Goal: Task Accomplishment & Management: Manage account settings

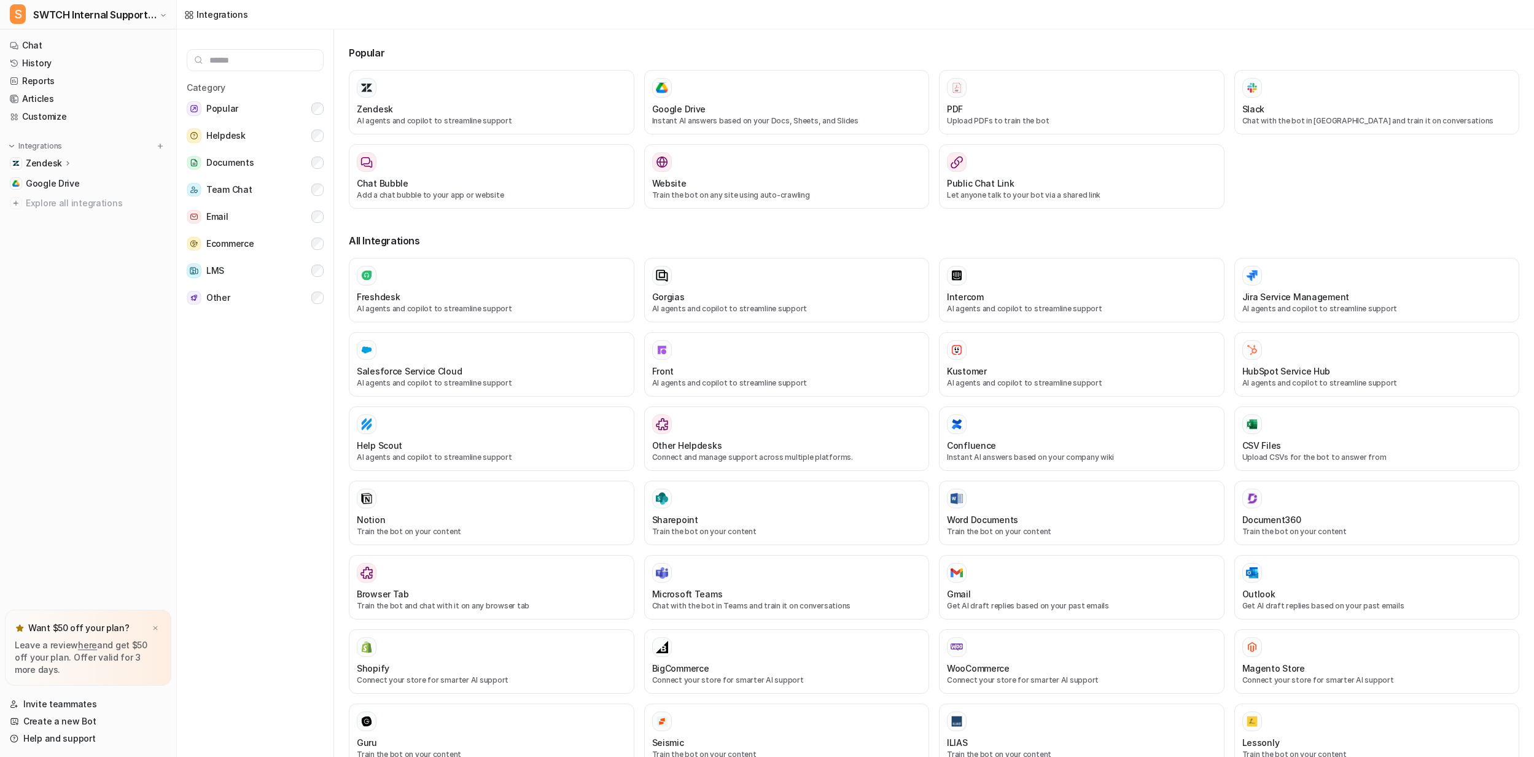
click at [82, 162] on div "Zendesk" at bounding box center [88, 163] width 166 height 17
click at [50, 174] on link "Overview" at bounding box center [94, 181] width 153 height 17
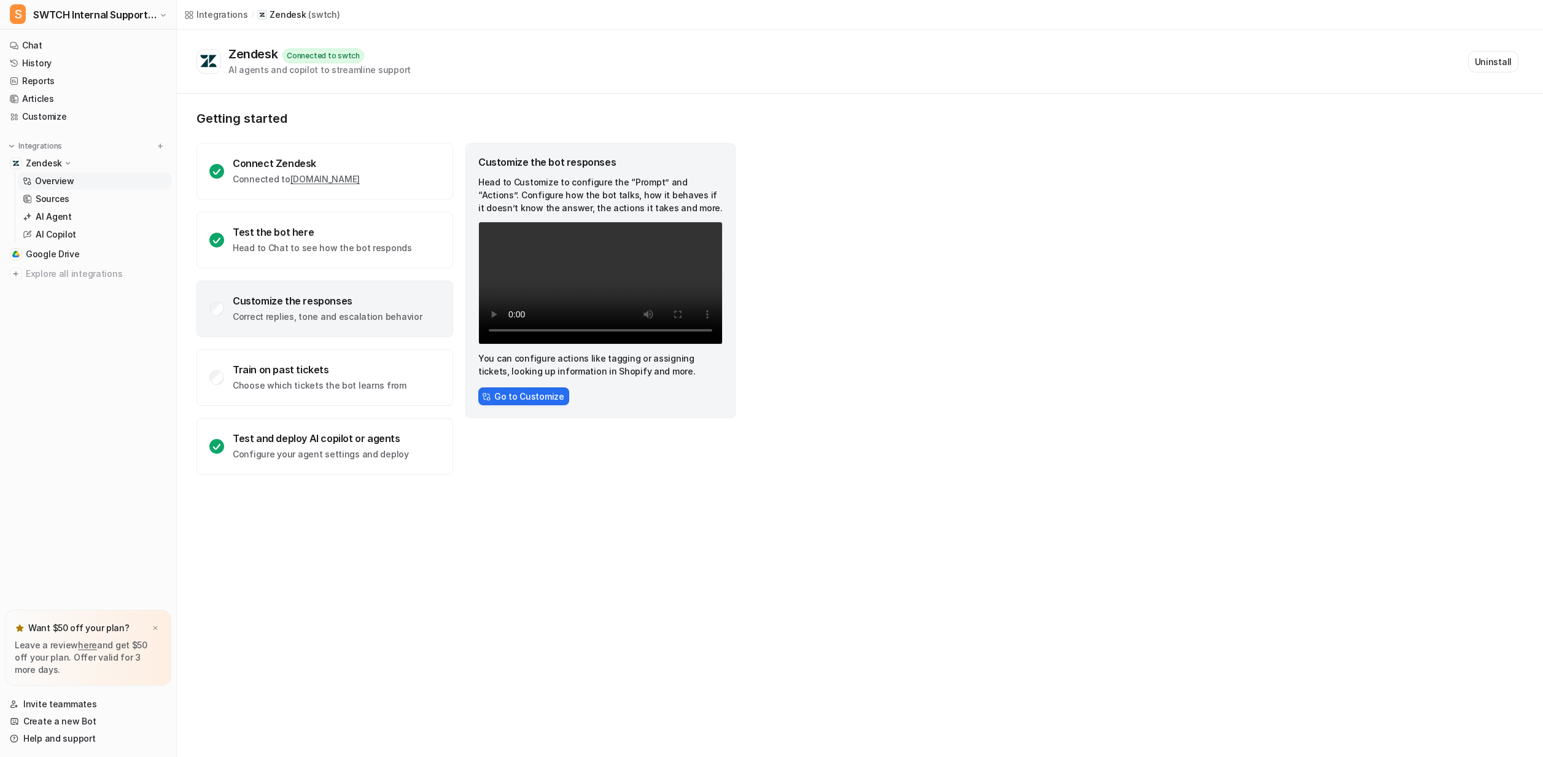
click at [505, 7] on div "Integrations / Zendesk ( swtch )" at bounding box center [860, 14] width 1366 height 29
click at [503, 9] on div "Integrations / Zendesk ( swtch )" at bounding box center [860, 14] width 1366 height 29
click at [109, 13] on span "SWTCH Internal Support Copilot" at bounding box center [94, 14] width 123 height 17
click at [75, 68] on div "S SWTCH Zendesk Agent" at bounding box center [73, 67] width 113 height 13
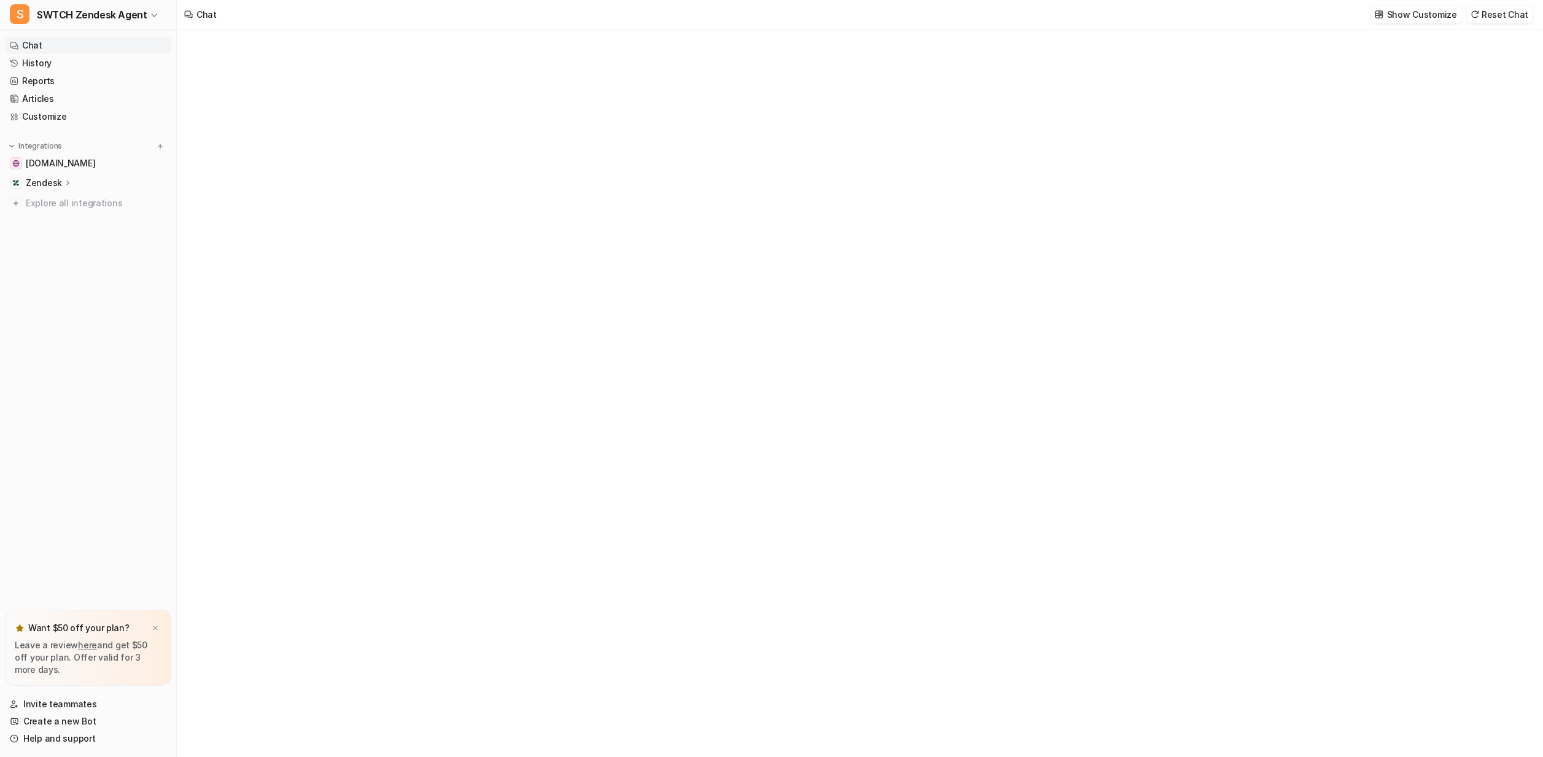
type textarea "**********"
click at [52, 185] on p "Zendesk" at bounding box center [44, 183] width 36 height 12
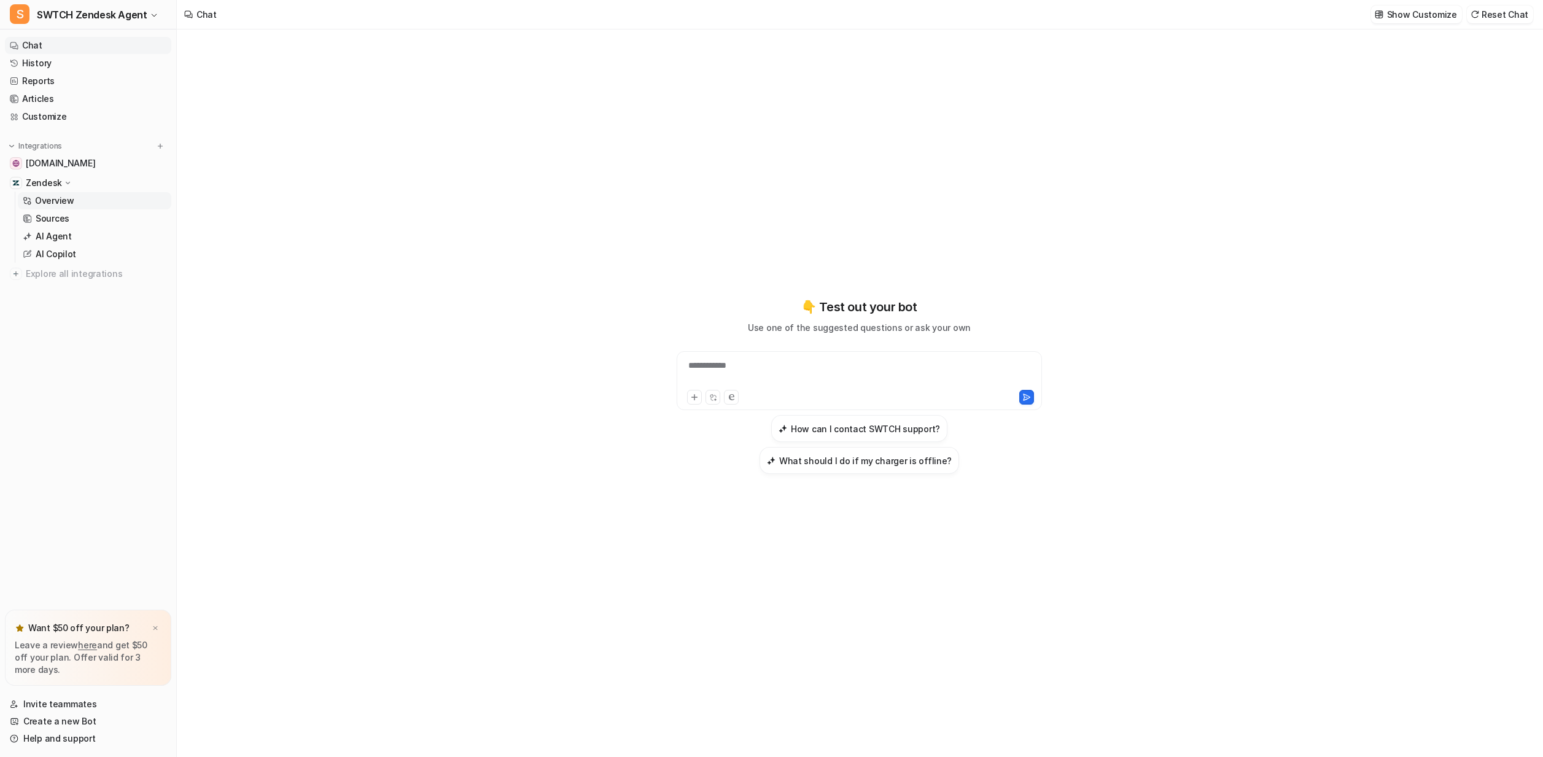
click at [50, 198] on p "Overview" at bounding box center [54, 201] width 39 height 12
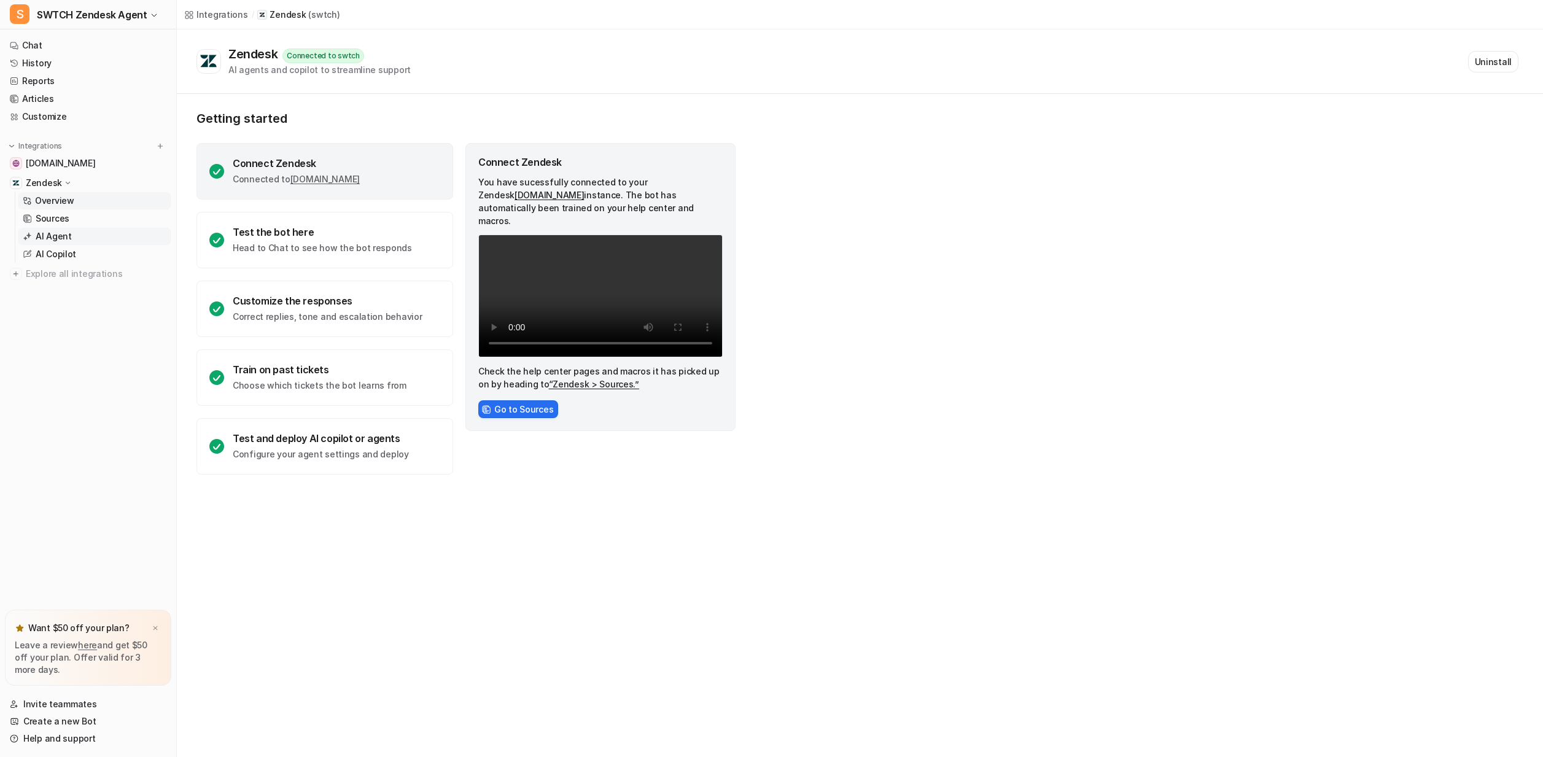
click at [46, 232] on p "AI Agent" at bounding box center [54, 236] width 36 height 12
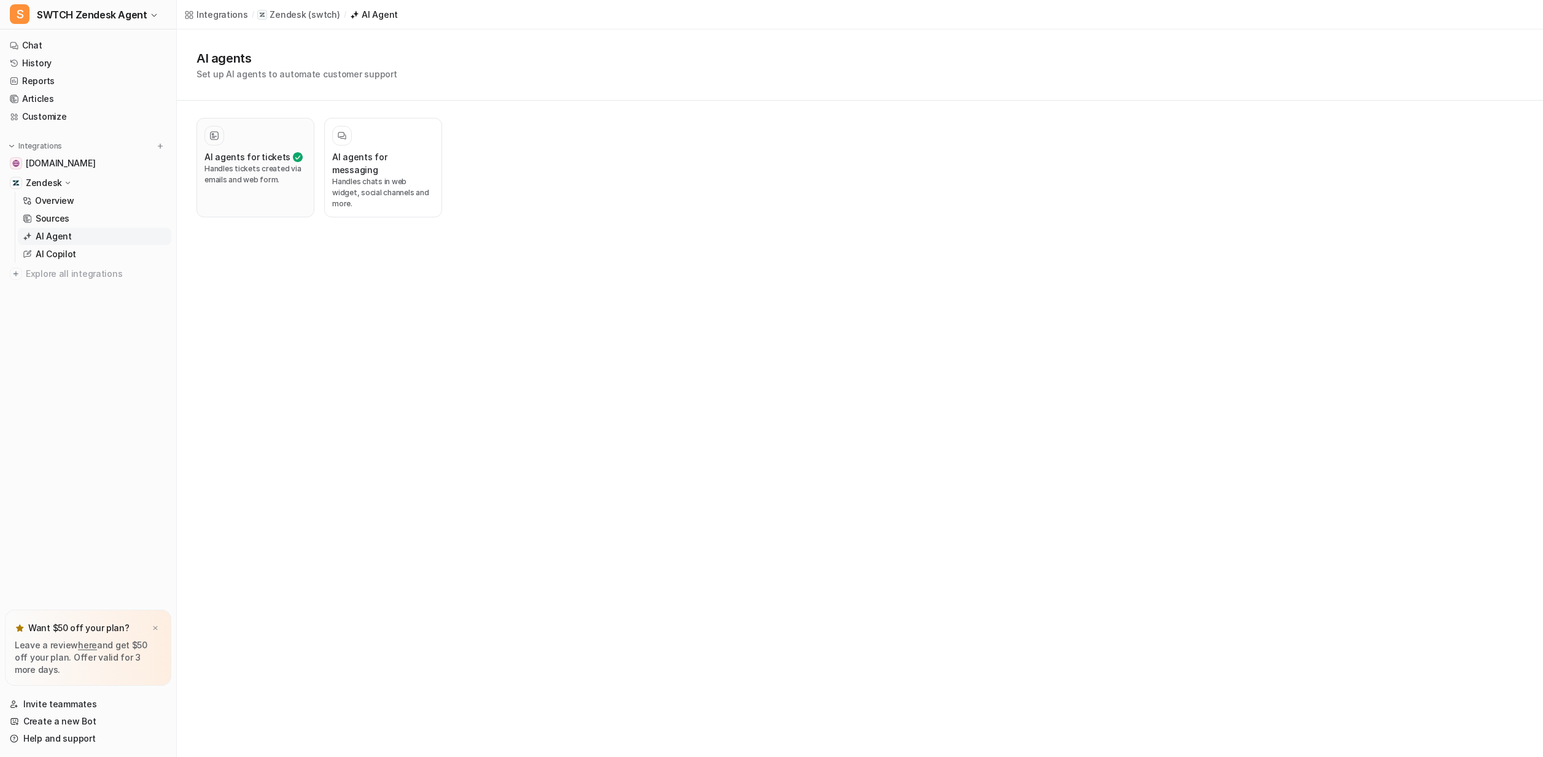
click at [242, 166] on p "Handles tickets created via emails and web form." at bounding box center [255, 174] width 102 height 22
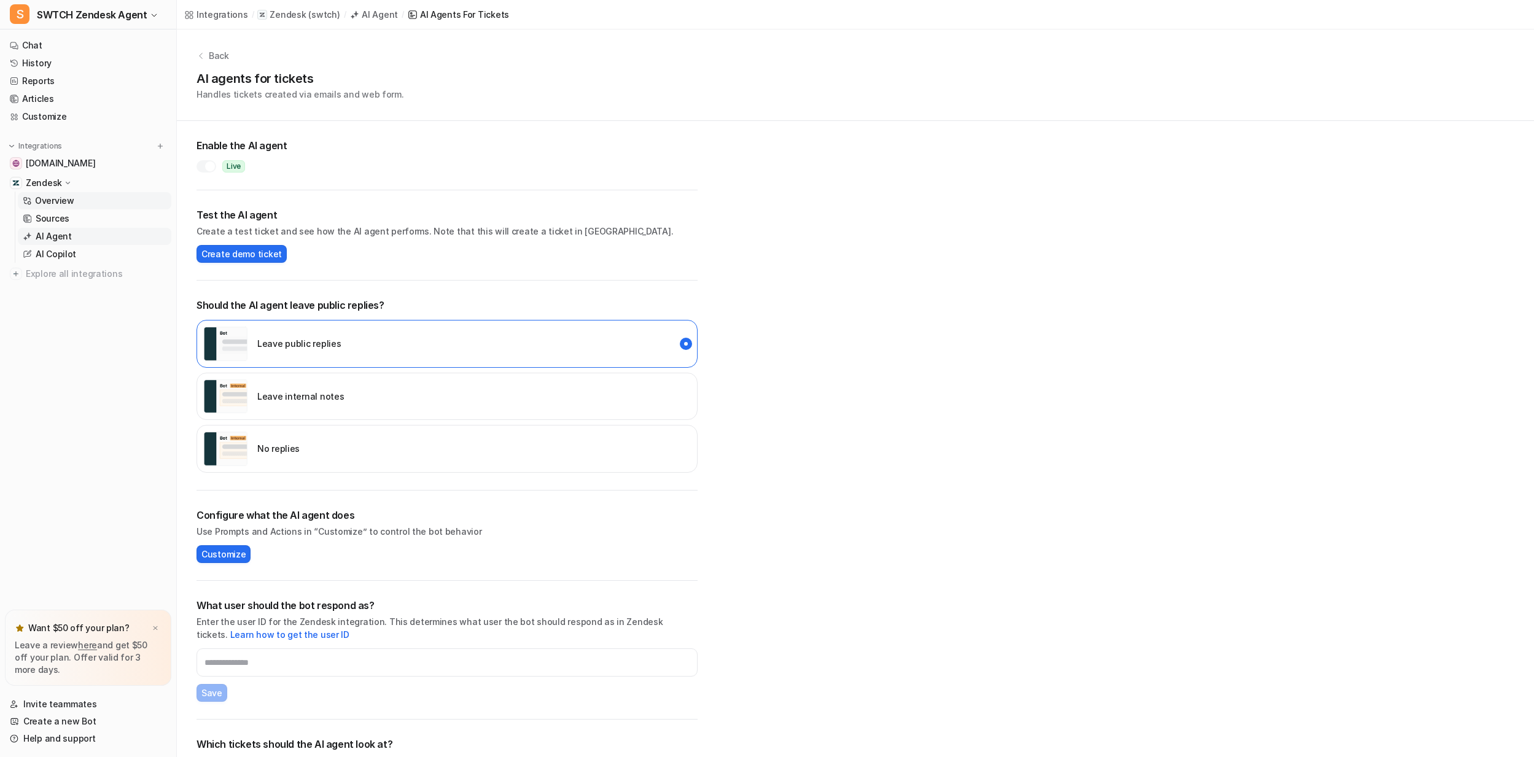
click at [55, 201] on p "Overview" at bounding box center [54, 201] width 39 height 12
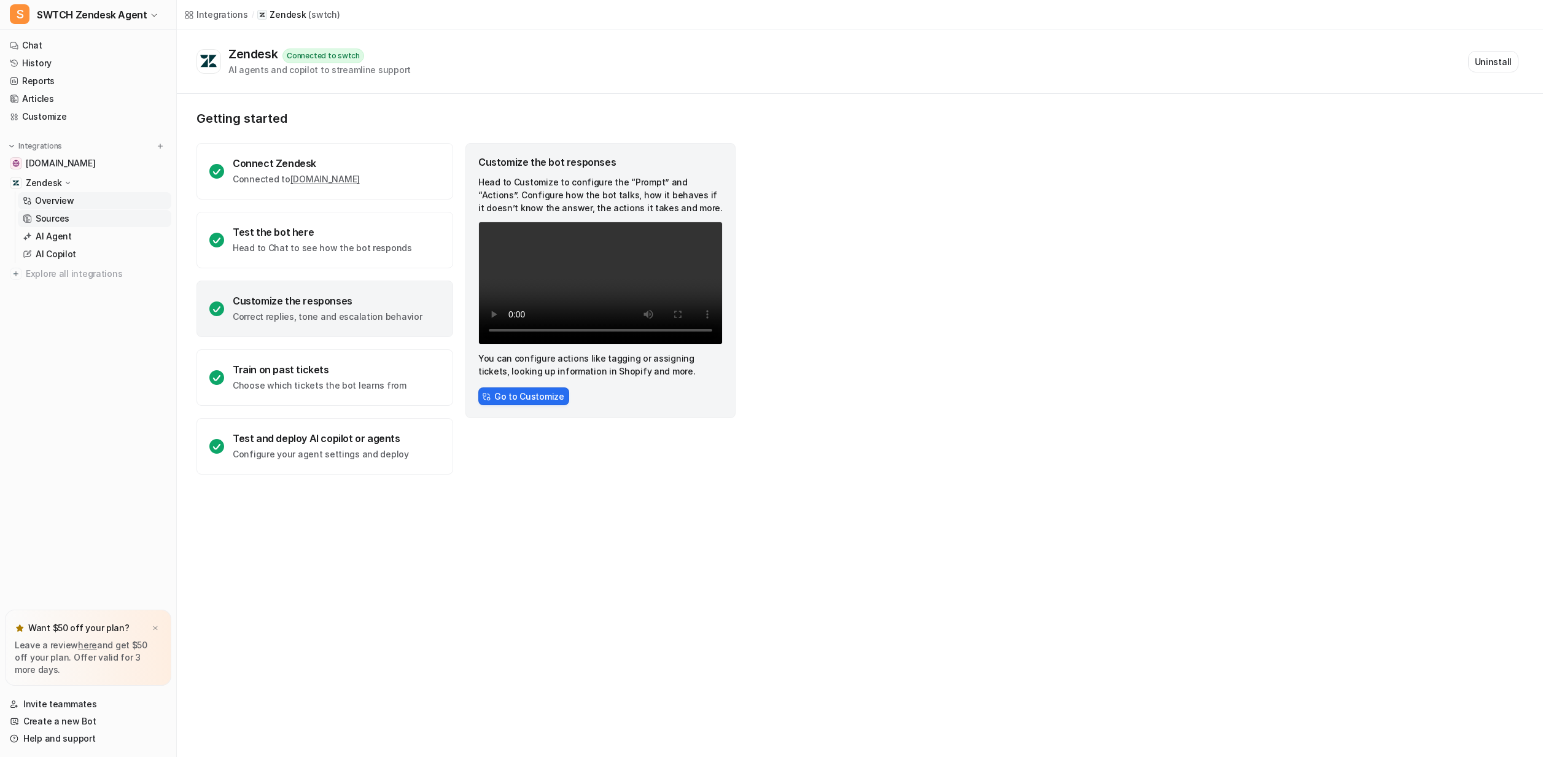
click at [56, 219] on p "Sources" at bounding box center [53, 218] width 34 height 12
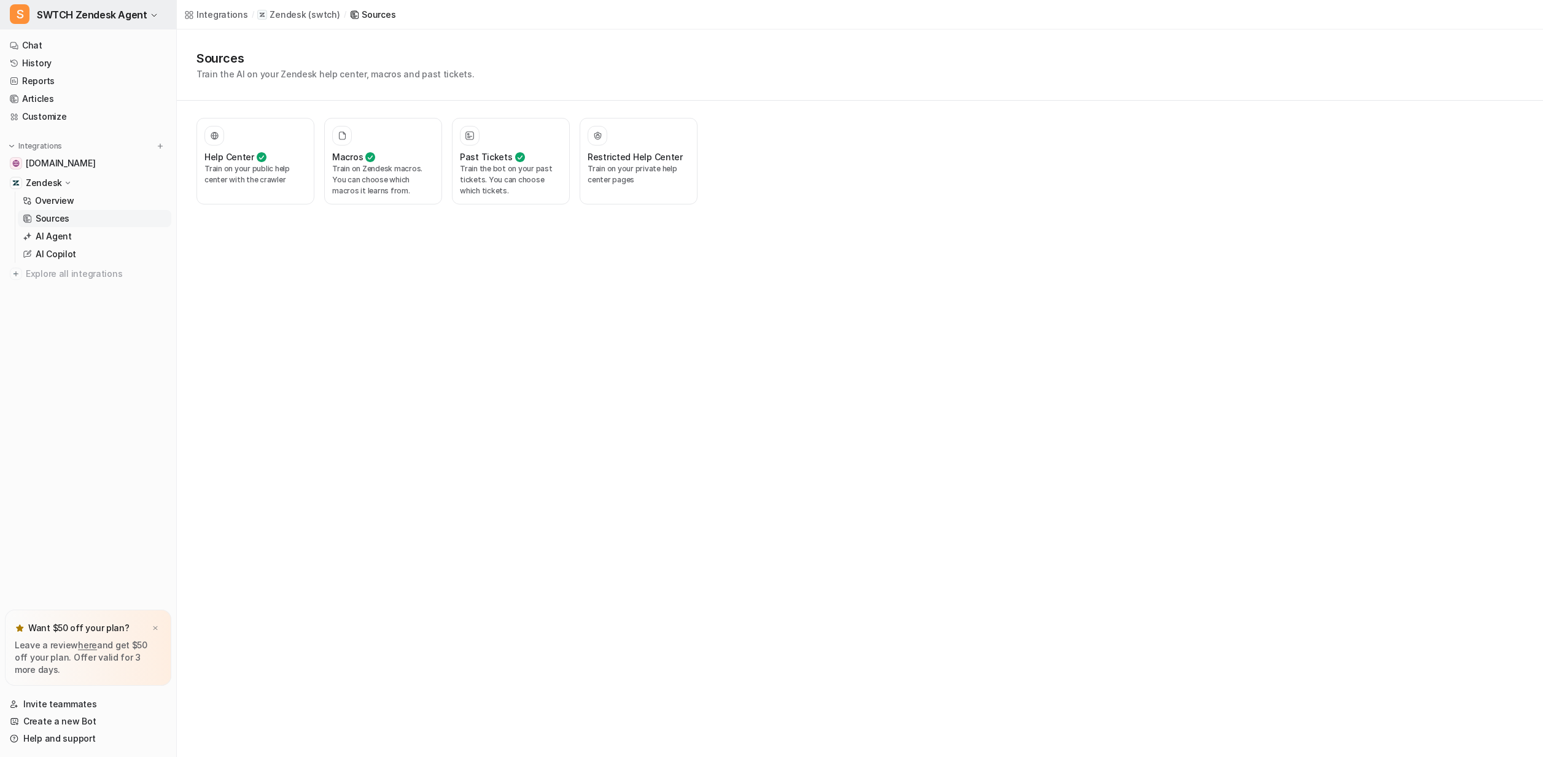
click at [58, 19] on span "SWTCH Zendesk Agent" at bounding box center [92, 14] width 110 height 17
click at [61, 15] on span "SWTCH Zendesk Agent" at bounding box center [92, 14] width 110 height 17
click at [48, 96] on link "Articles" at bounding box center [88, 98] width 166 height 17
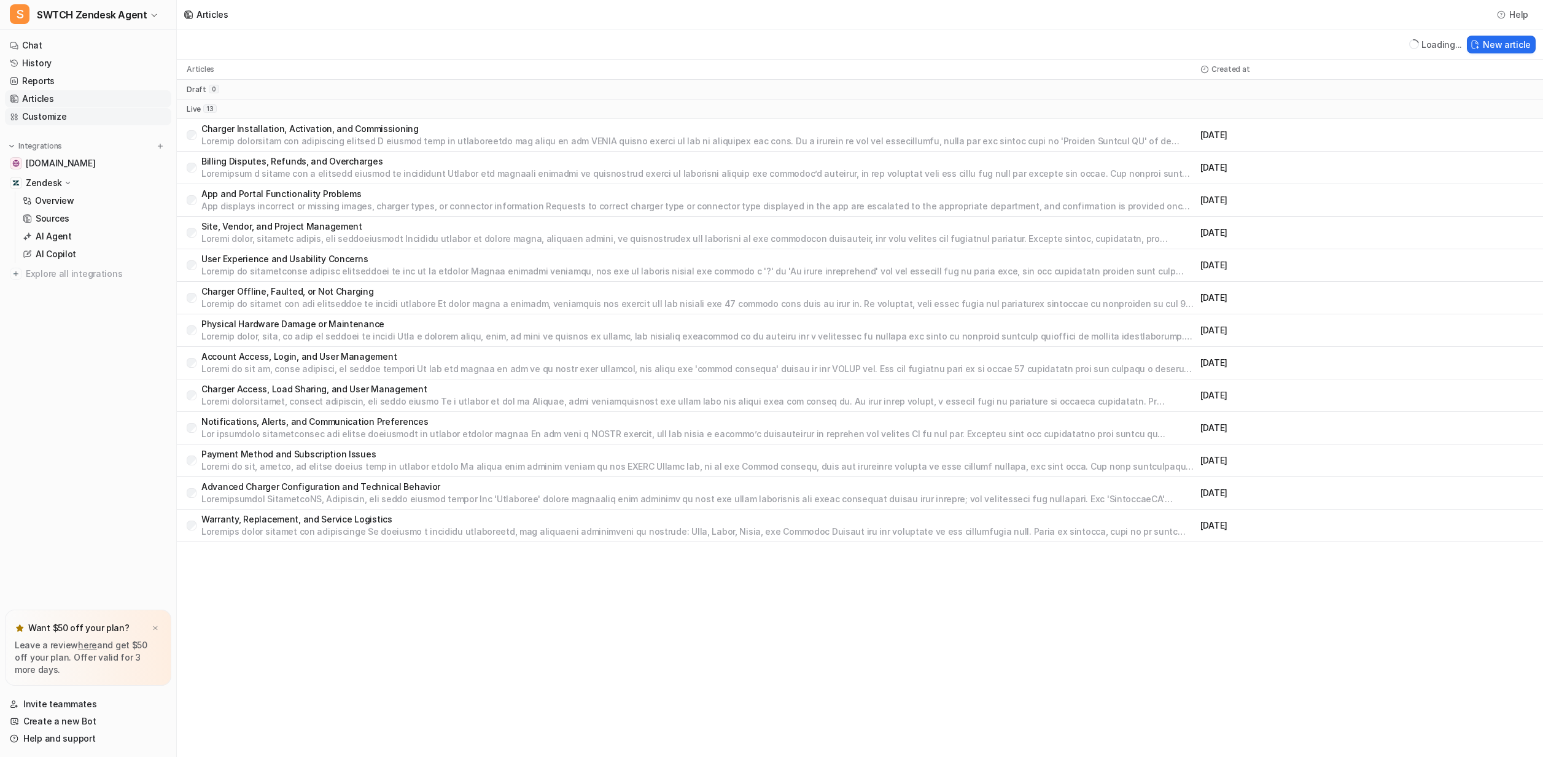
click at [45, 117] on link "Customize" at bounding box center [88, 116] width 166 height 17
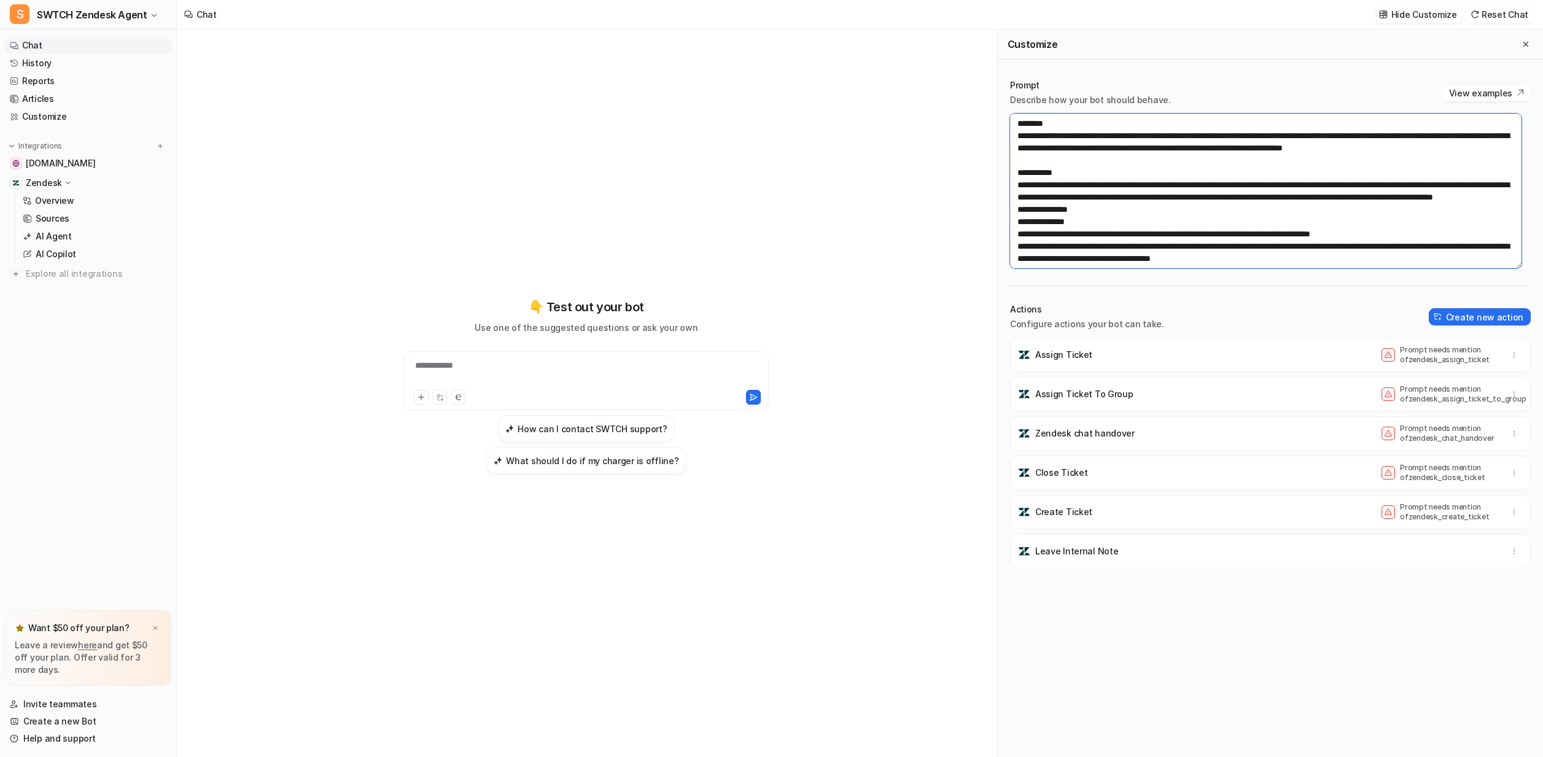
click at [1507, 149] on textarea at bounding box center [1265, 191] width 511 height 155
click at [1320, 160] on textarea at bounding box center [1265, 191] width 511 height 155
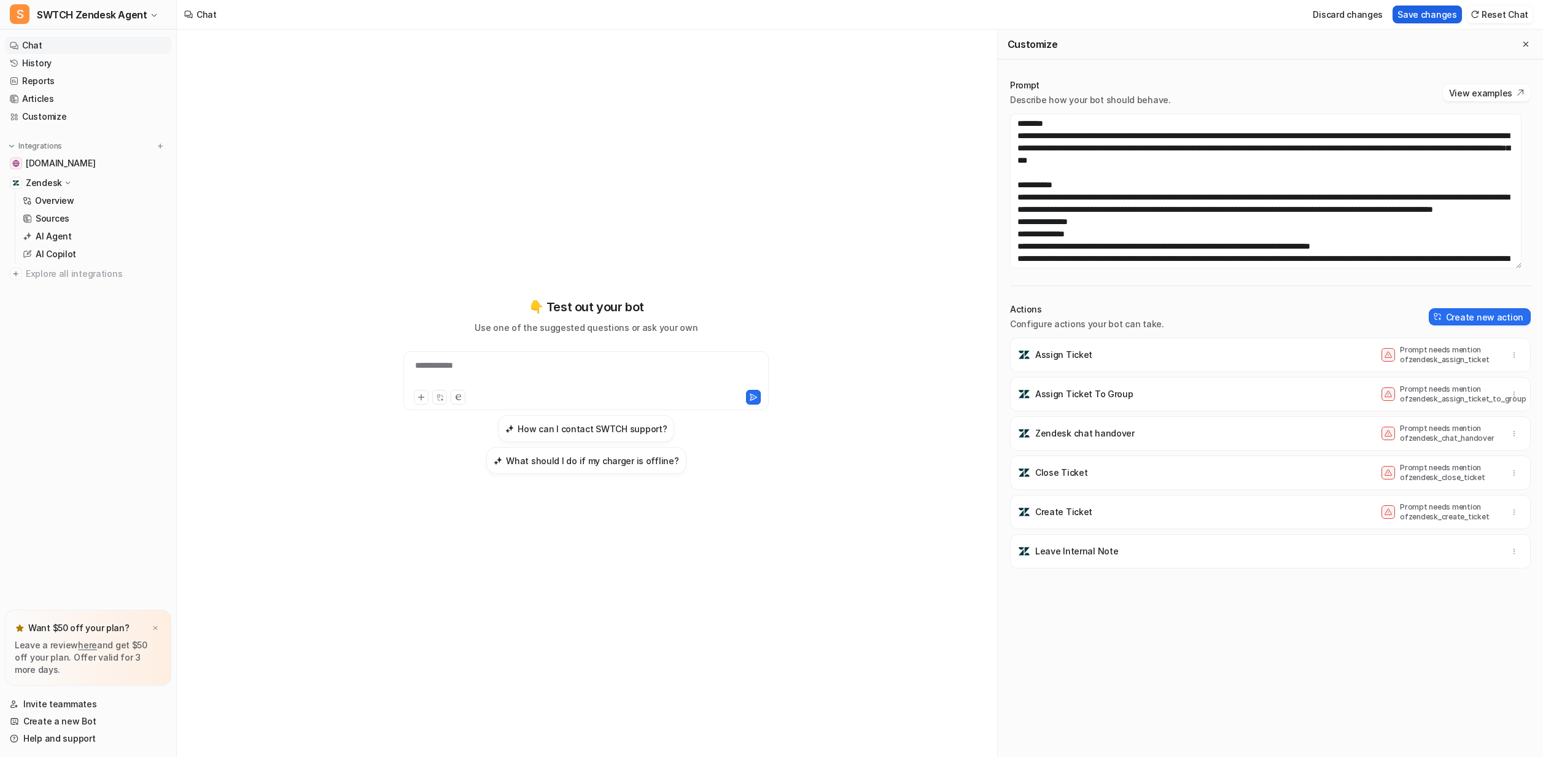
click at [1442, 18] on button "Save changes" at bounding box center [1426, 15] width 69 height 18
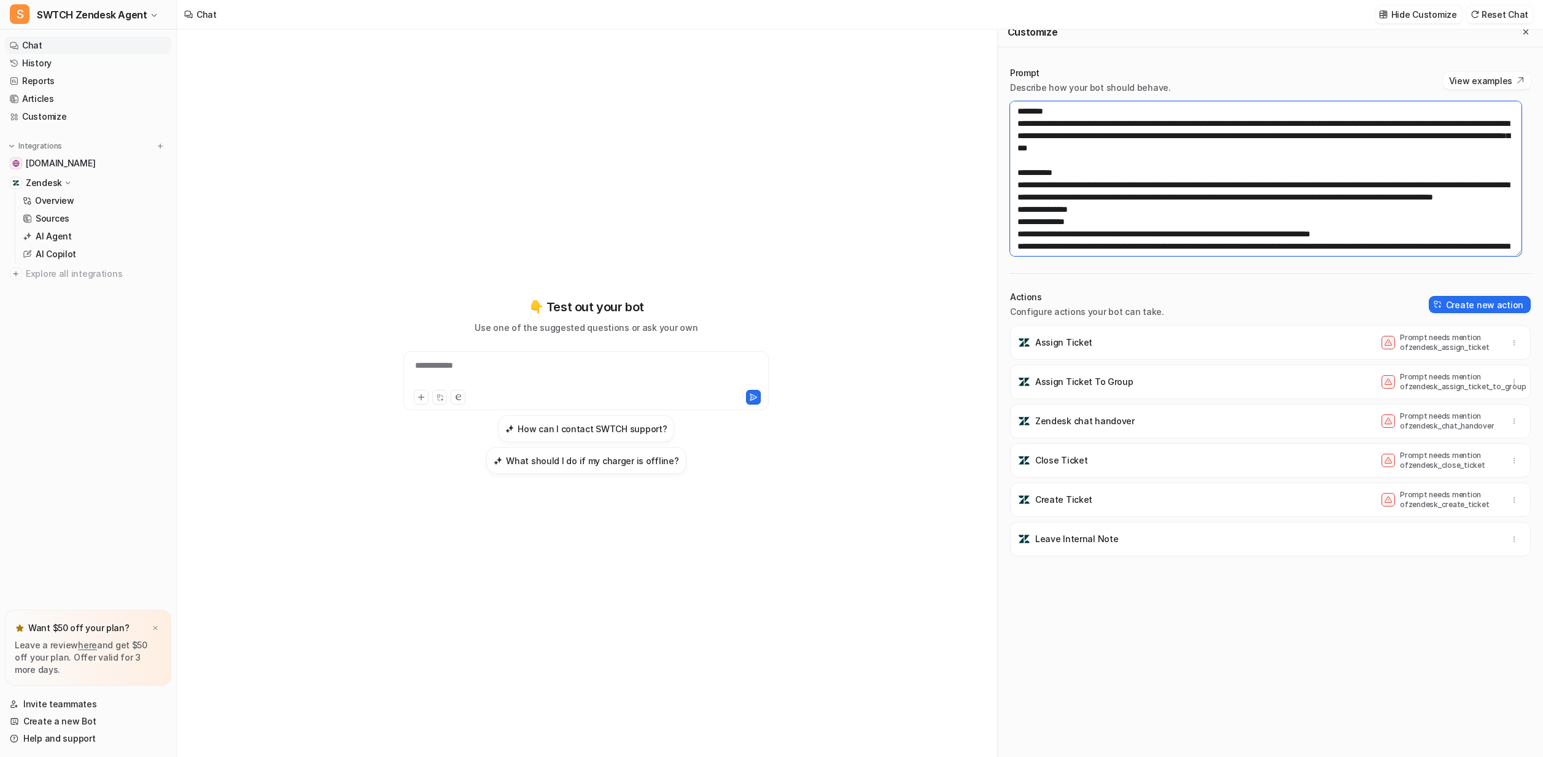
drag, startPoint x: 1499, startPoint y: 144, endPoint x: 1496, endPoint y: 138, distance: 6.9
click at [1496, 138] on textarea at bounding box center [1265, 178] width 511 height 155
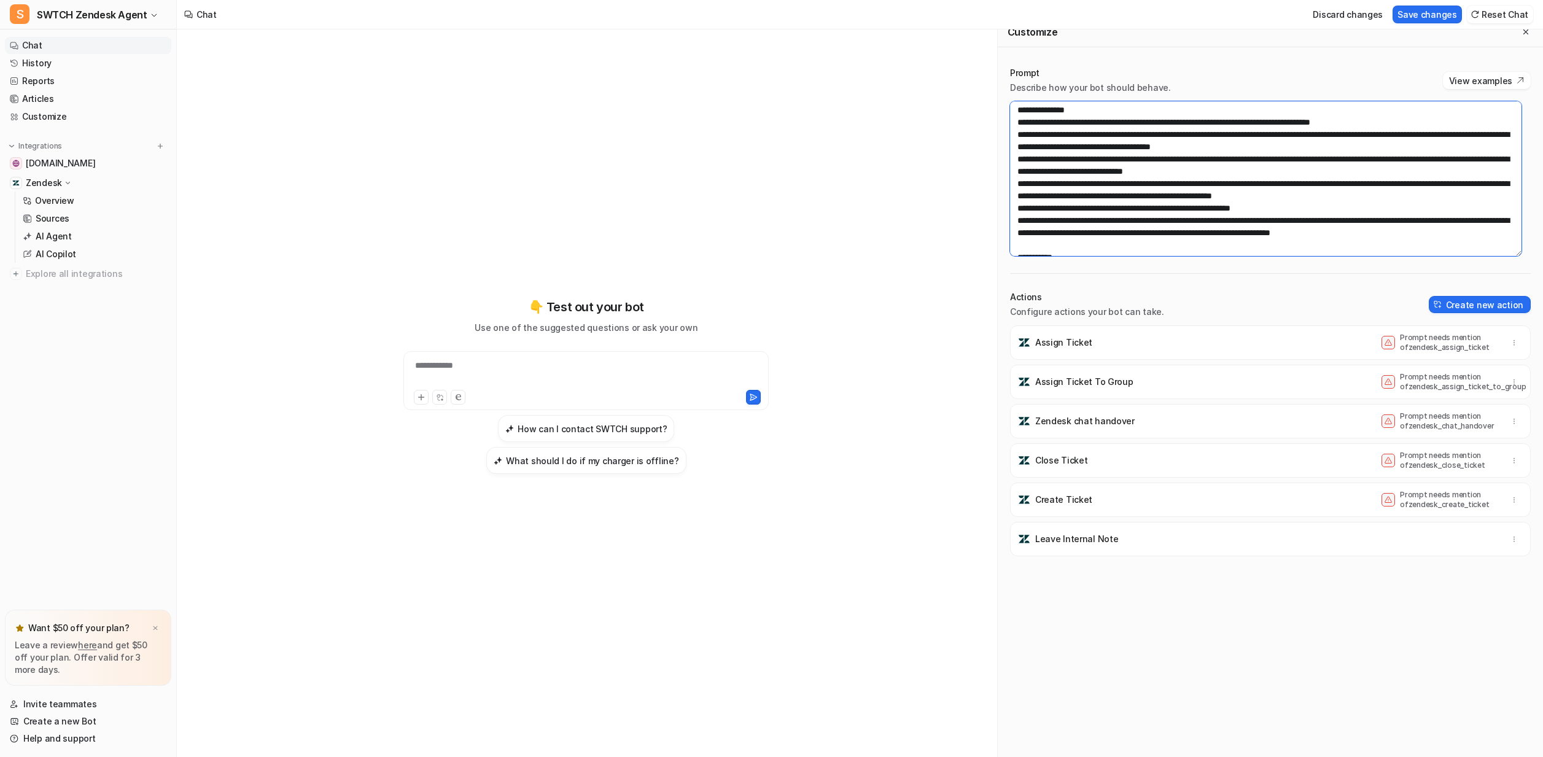
scroll to position [147, 0]
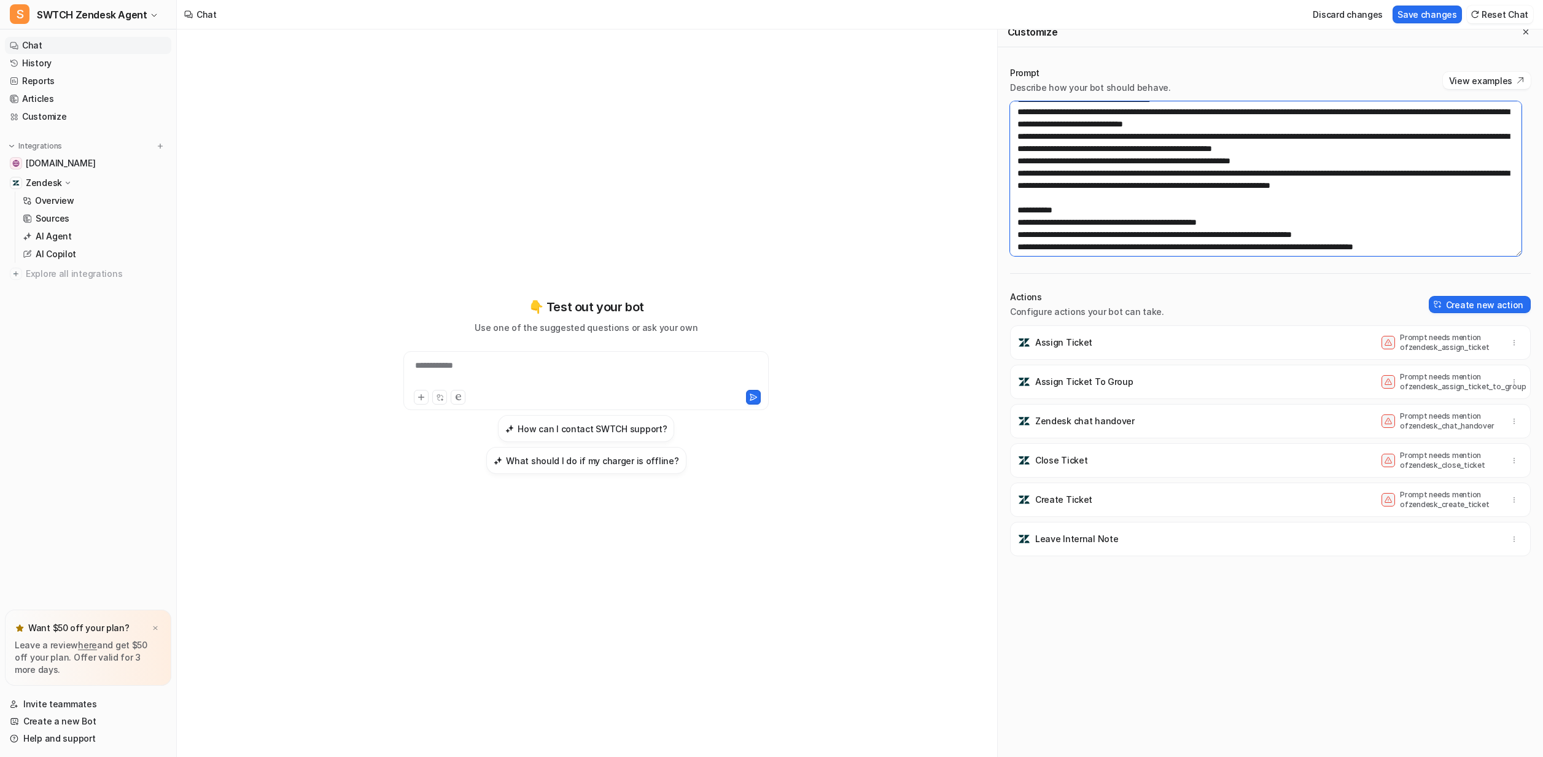
click at [1077, 211] on textarea at bounding box center [1265, 178] width 511 height 155
paste textarea "**********"
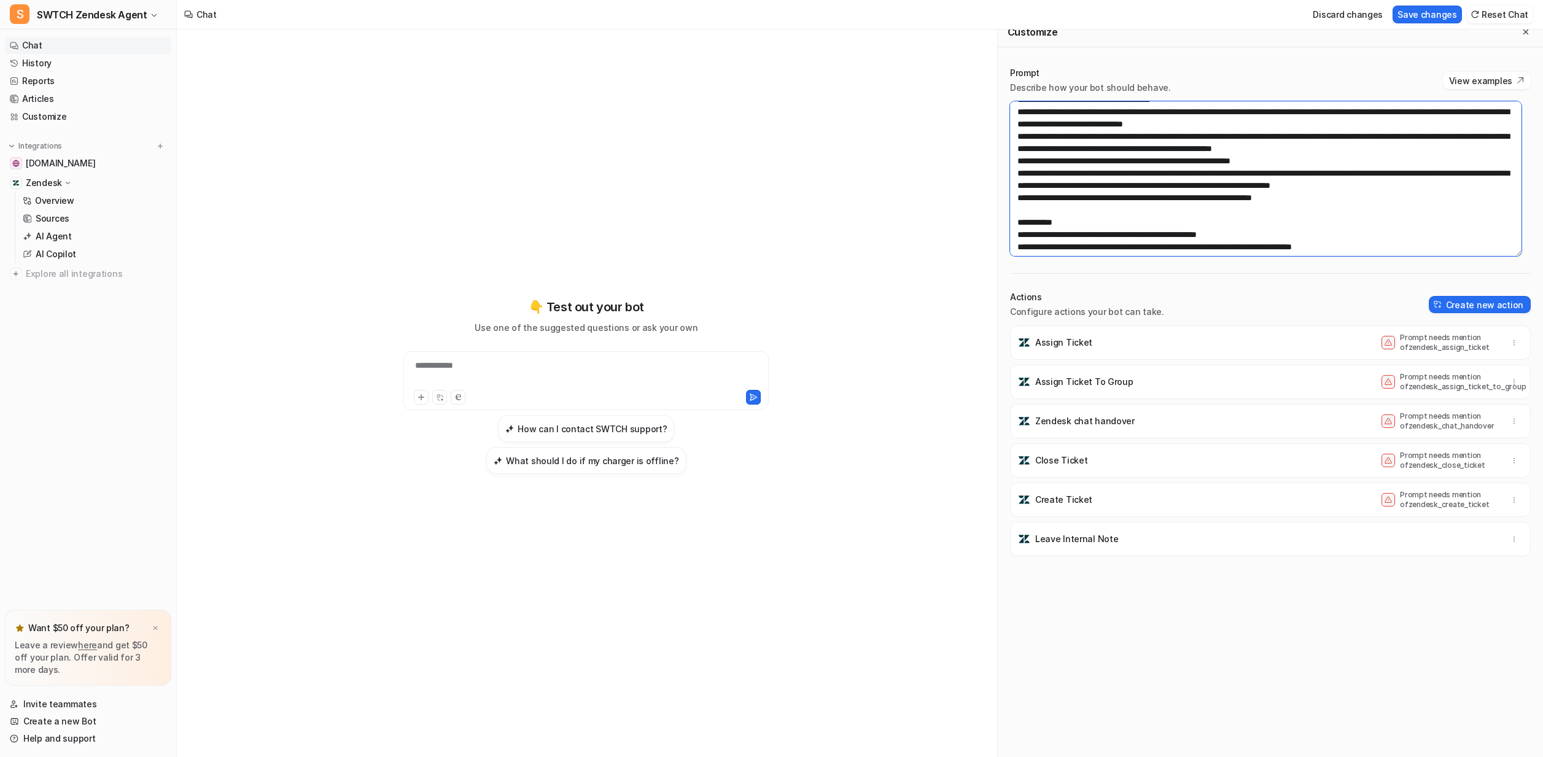
click at [1019, 220] on textarea at bounding box center [1265, 178] width 511 height 155
click at [1343, 219] on textarea at bounding box center [1265, 178] width 511 height 155
click at [1365, 231] on textarea at bounding box center [1265, 178] width 511 height 155
click at [1306, 220] on textarea at bounding box center [1265, 178] width 511 height 155
click at [1041, 223] on textarea at bounding box center [1265, 178] width 511 height 155
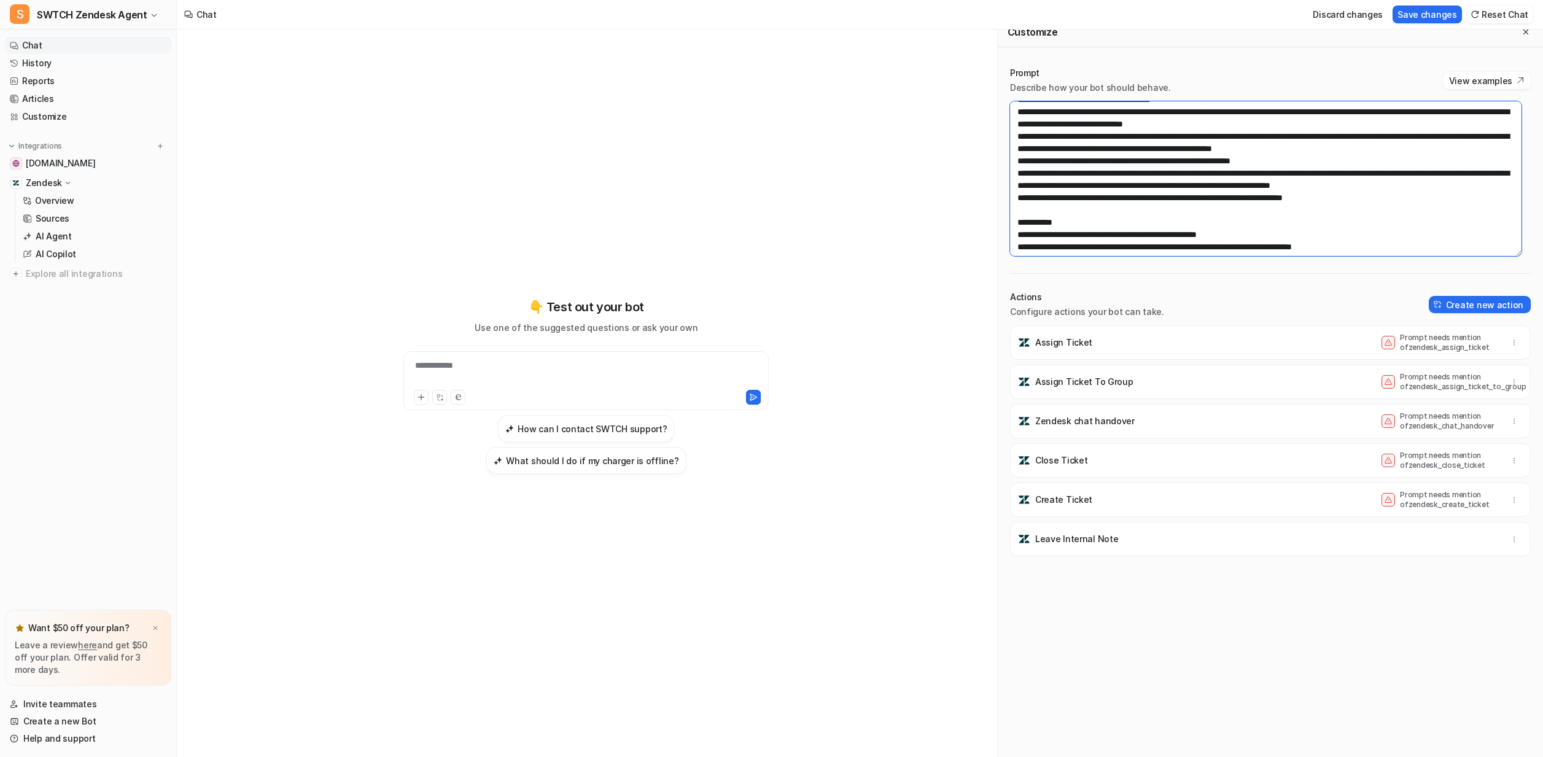
click at [1333, 221] on textarea at bounding box center [1265, 178] width 511 height 155
click at [1403, 222] on textarea at bounding box center [1265, 178] width 511 height 155
click at [1448, 219] on textarea at bounding box center [1265, 178] width 511 height 155
type textarea "**********"
click at [1437, 17] on button "Save changes" at bounding box center [1426, 15] width 69 height 18
